Goal: Task Accomplishment & Management: Manage account settings

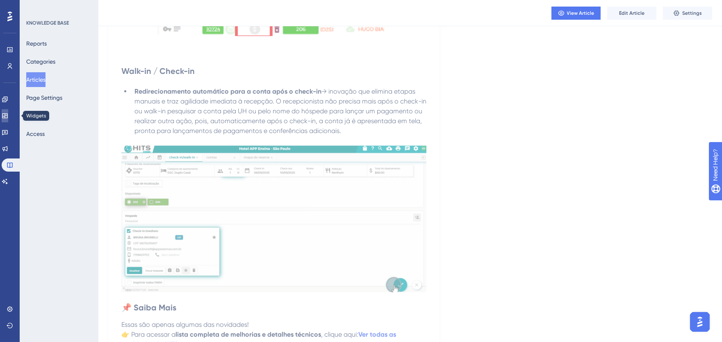
click at [8, 116] on link at bounding box center [5, 115] width 7 height 13
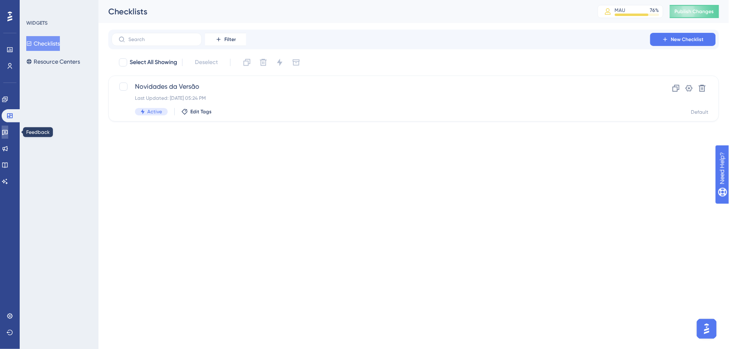
click at [8, 132] on icon at bounding box center [5, 132] width 7 height 7
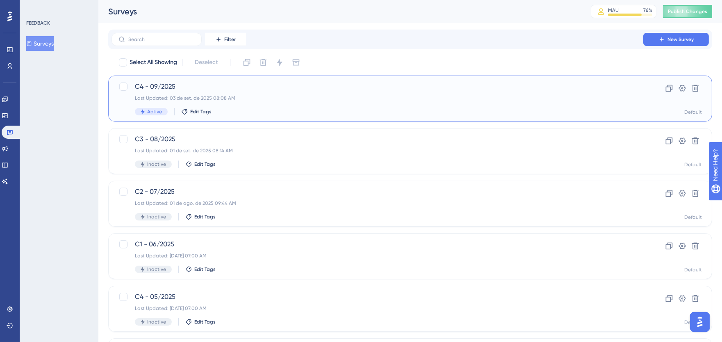
click at [249, 87] on span "C4 - 09/2025" at bounding box center [377, 87] width 485 height 10
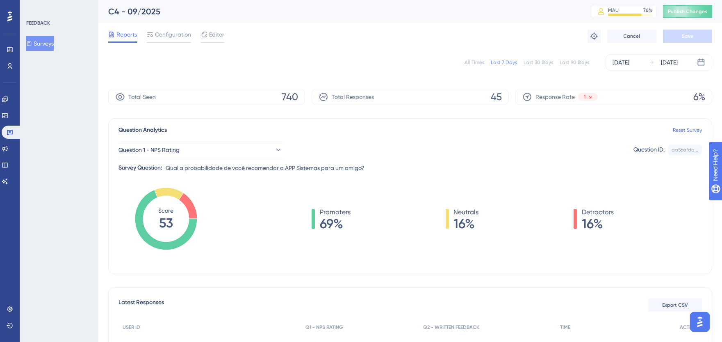
click at [477, 62] on div "All Times" at bounding box center [475, 62] width 20 height 7
click at [695, 15] on button "Publish Changes" at bounding box center [687, 11] width 49 height 13
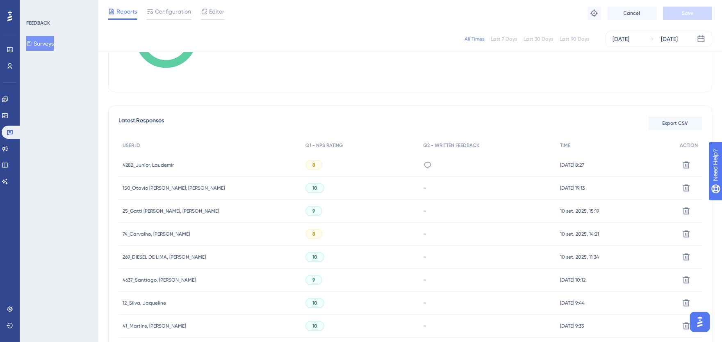
scroll to position [182, 0]
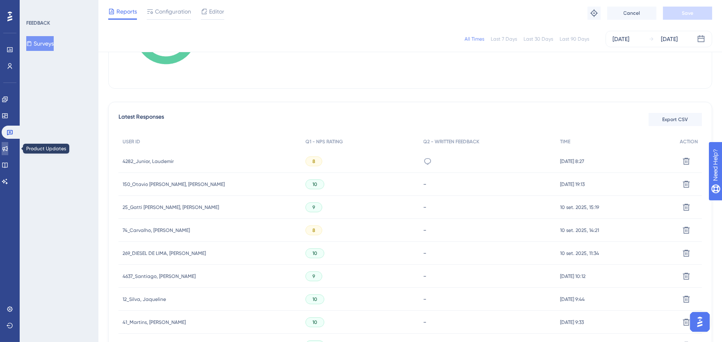
click at [8, 148] on icon at bounding box center [4, 148] width 5 height 5
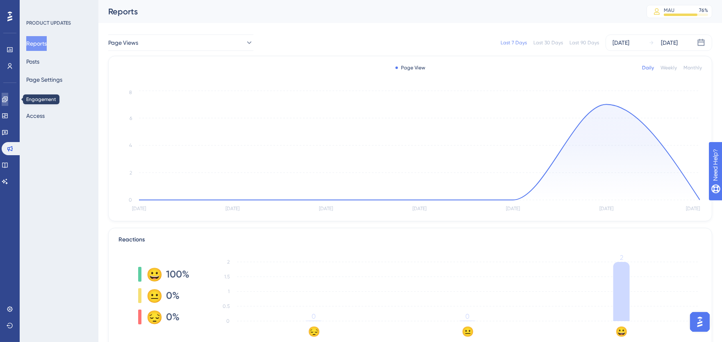
click at [8, 98] on icon at bounding box center [5, 99] width 7 height 7
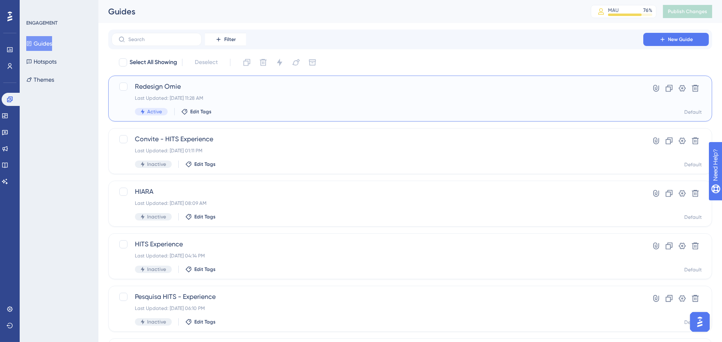
click at [161, 89] on span "Redesign [PERSON_NAME]" at bounding box center [377, 87] width 485 height 10
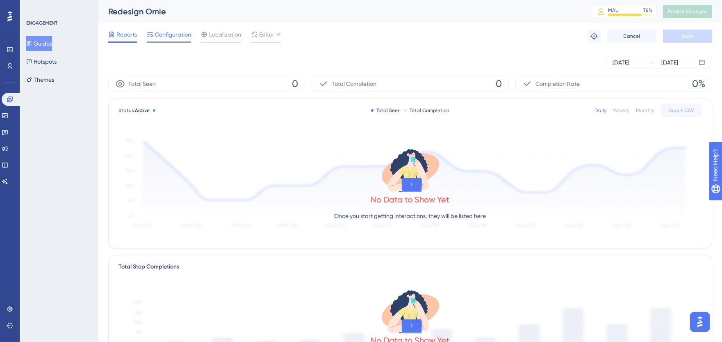
click at [181, 34] on span "Configuration" at bounding box center [173, 35] width 36 height 10
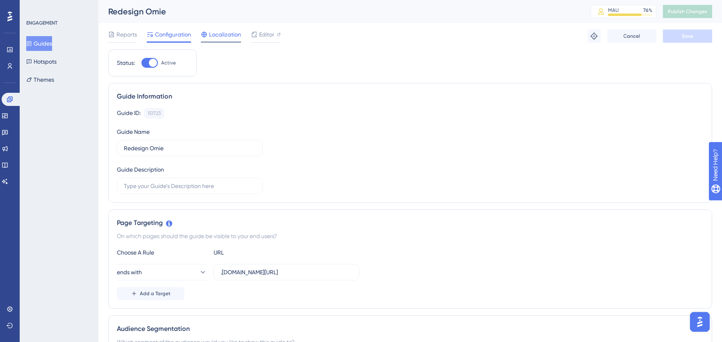
click at [227, 38] on span "Localization" at bounding box center [225, 35] width 32 height 10
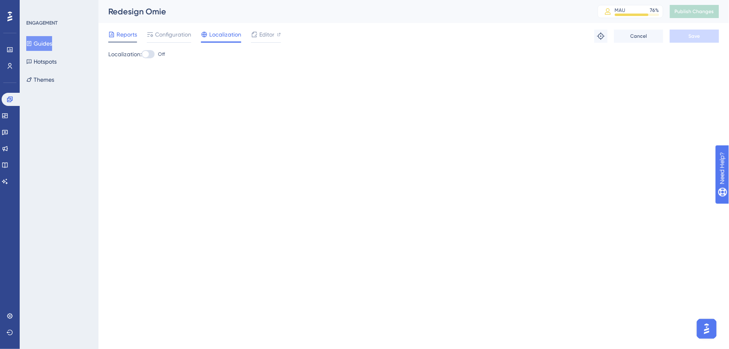
click at [130, 32] on span "Reports" at bounding box center [126, 35] width 21 height 10
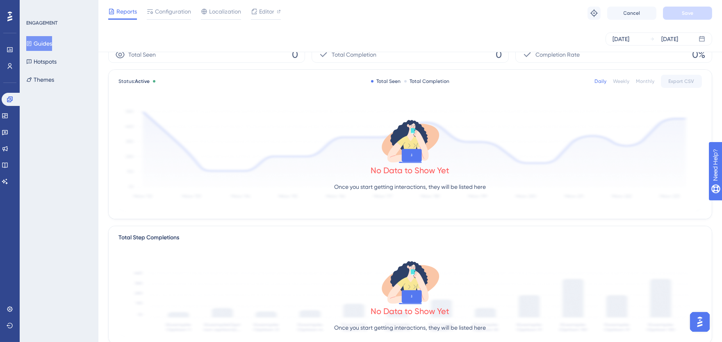
scroll to position [2, 0]
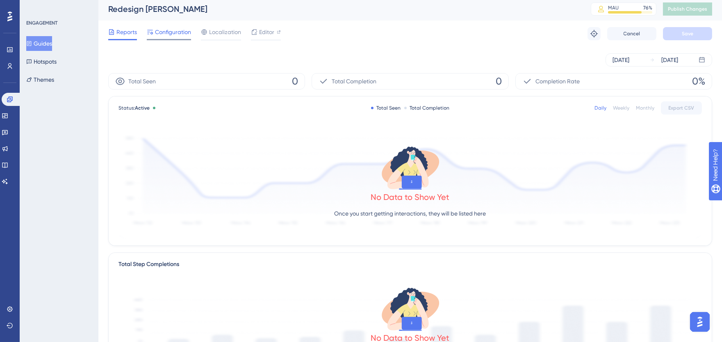
click at [174, 30] on span "Configuration" at bounding box center [173, 32] width 36 height 10
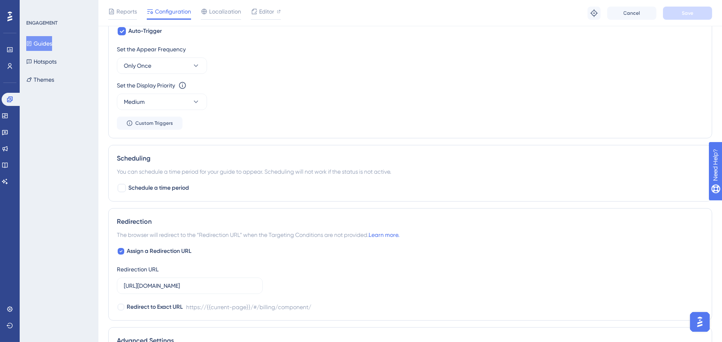
scroll to position [410, 0]
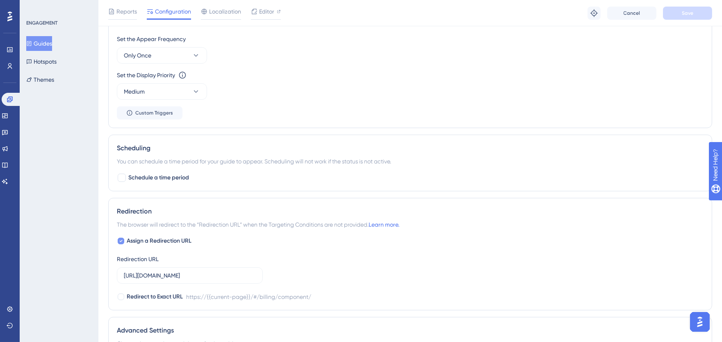
click at [174, 243] on span "Assign a Redirection URL" at bounding box center [159, 241] width 65 height 10
checkbox input "false"
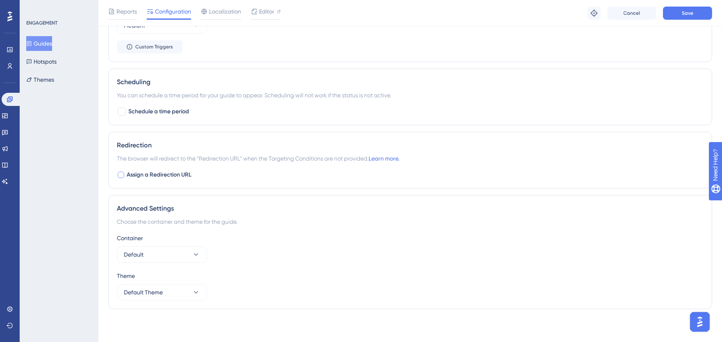
scroll to position [249, 0]
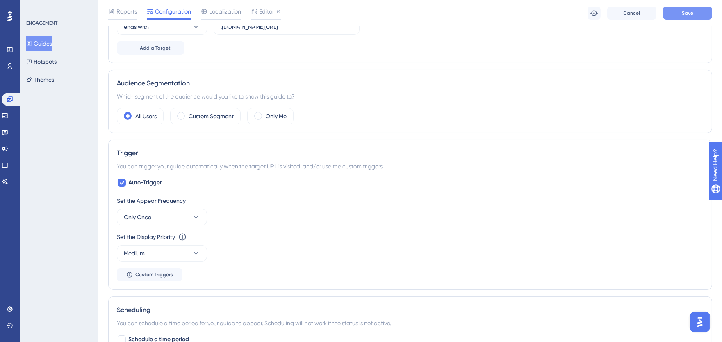
click at [677, 15] on button "Save" at bounding box center [687, 13] width 49 height 13
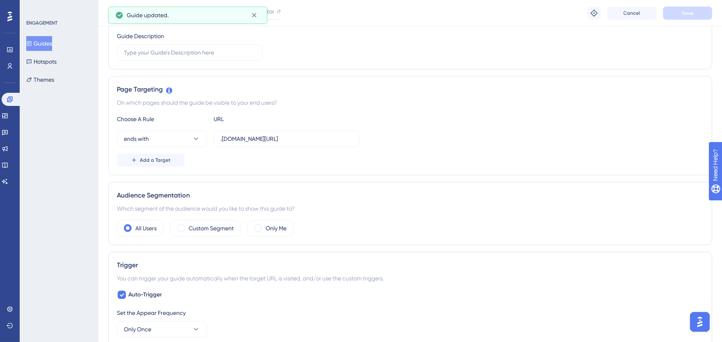
scroll to position [319, 0]
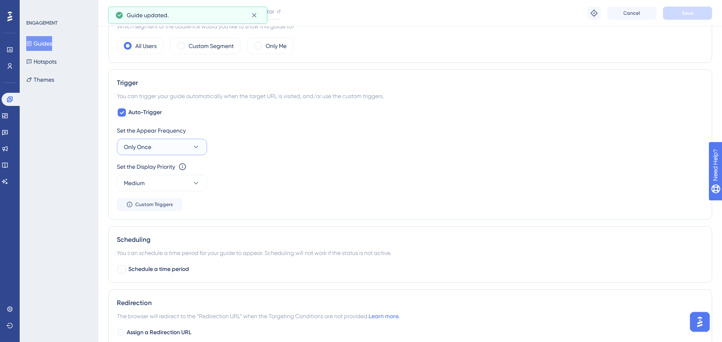
click at [173, 145] on button "Only Once" at bounding box center [162, 147] width 90 height 16
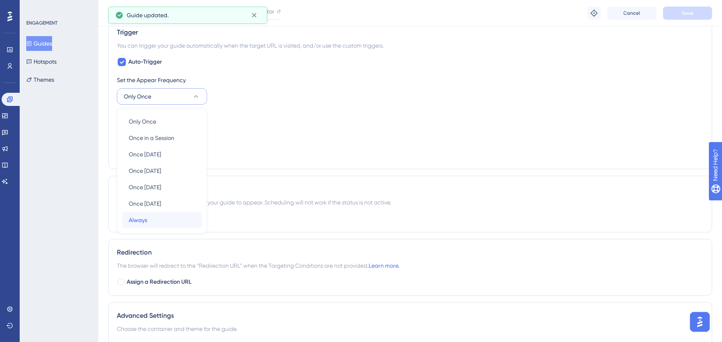
click at [153, 220] on div "Always Always" at bounding box center [162, 220] width 66 height 16
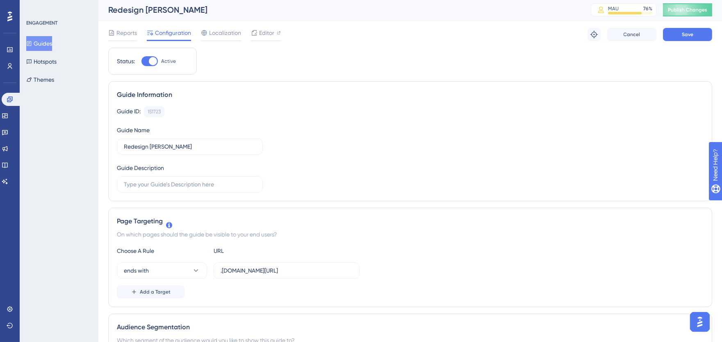
scroll to position [0, 0]
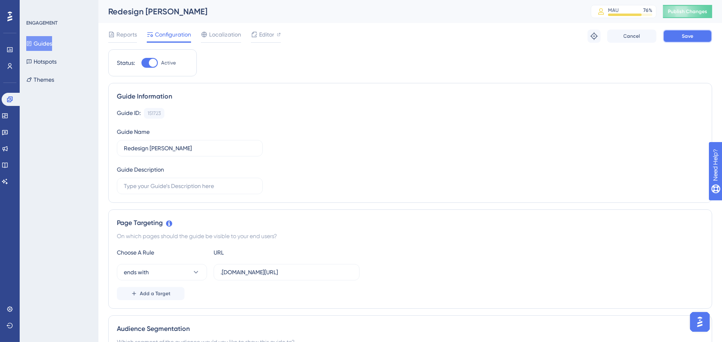
click at [684, 33] on span "Save" at bounding box center [687, 36] width 11 height 7
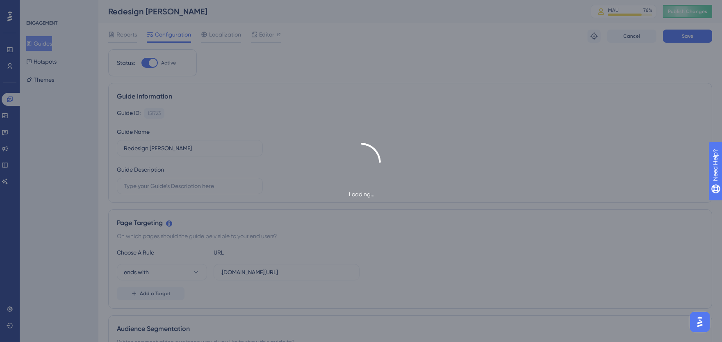
click at [688, 11] on div "Loading..." at bounding box center [361, 171] width 722 height 342
